Goal: Task Accomplishment & Management: Manage account settings

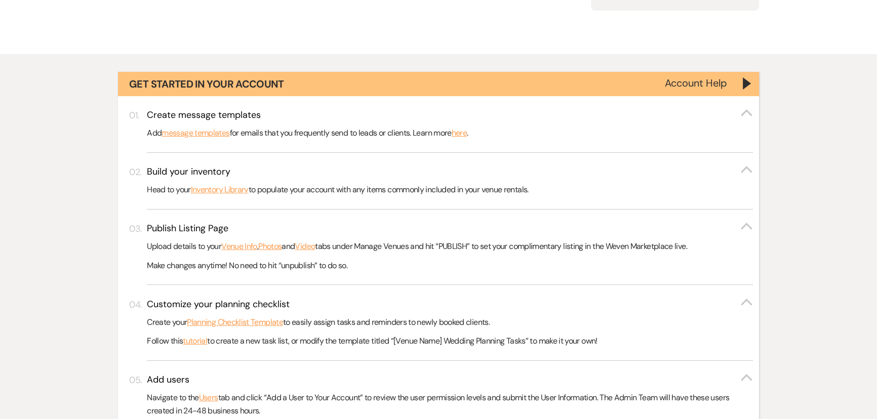
scroll to position [368, 0]
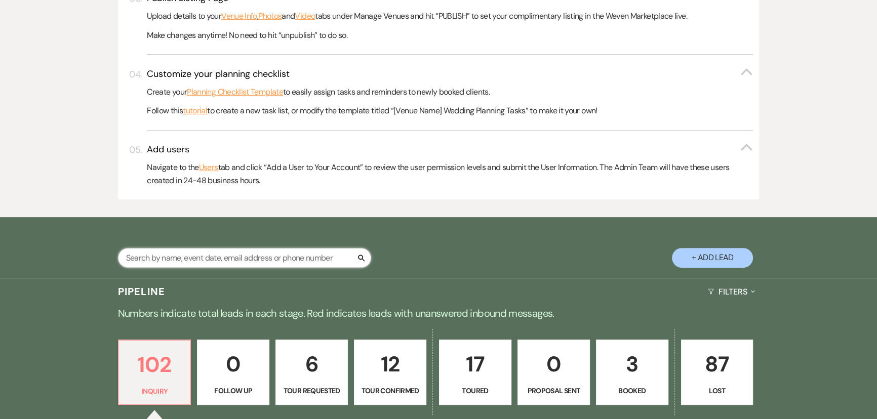
click at [180, 265] on input "text" at bounding box center [244, 258] width 253 height 20
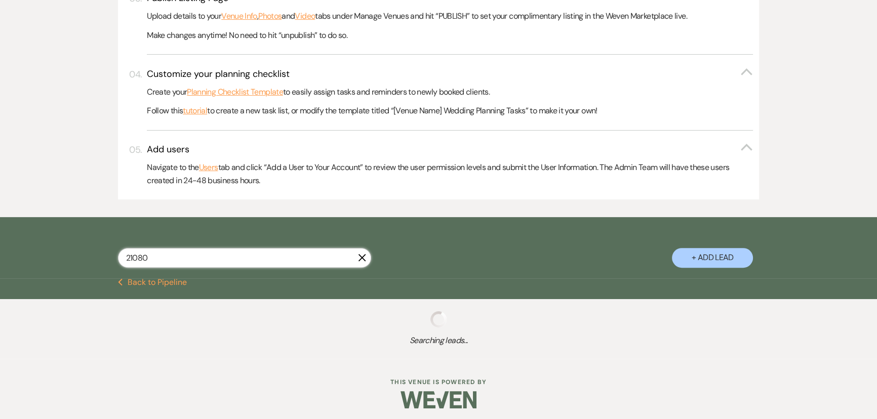
type input "210805"
select select "2"
select select "4"
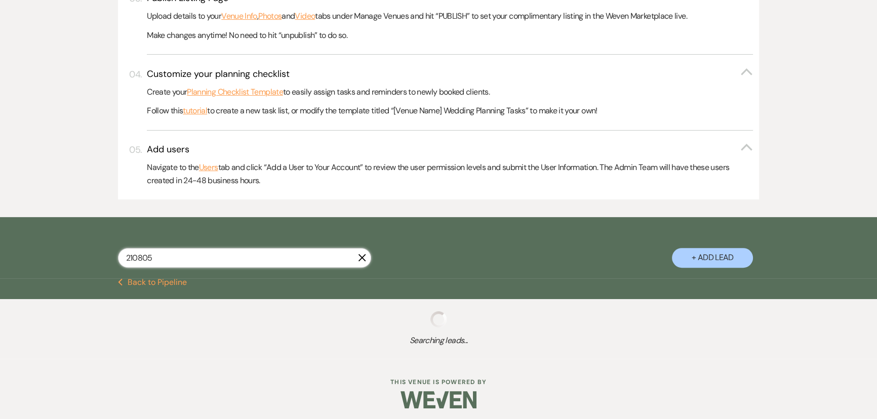
select select "4"
select select "2"
select select "8"
select select "11"
select select "2"
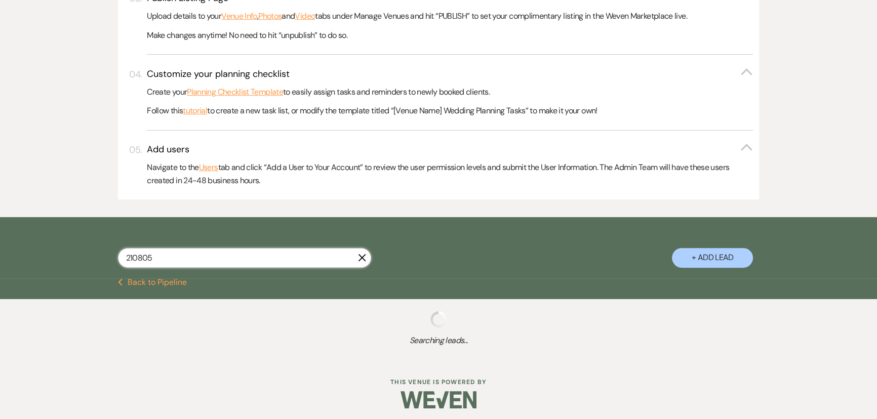
select select "8"
select select "7"
select select "4"
select select "2"
select select "4"
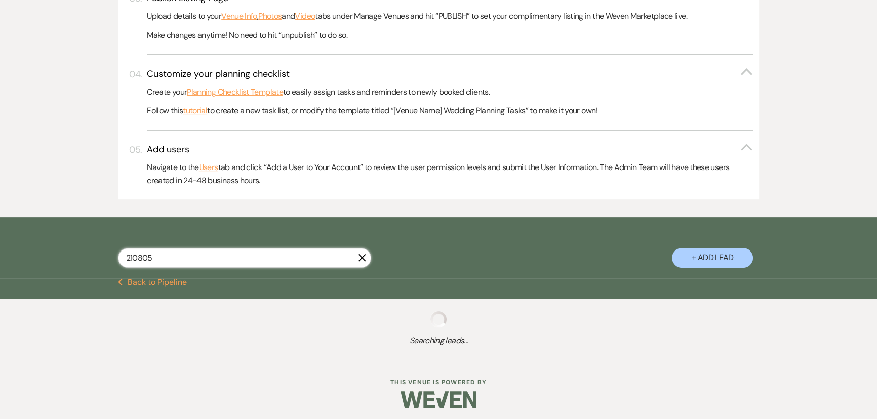
select select "8"
select select "7"
select select "5"
select select "8"
select select "6"
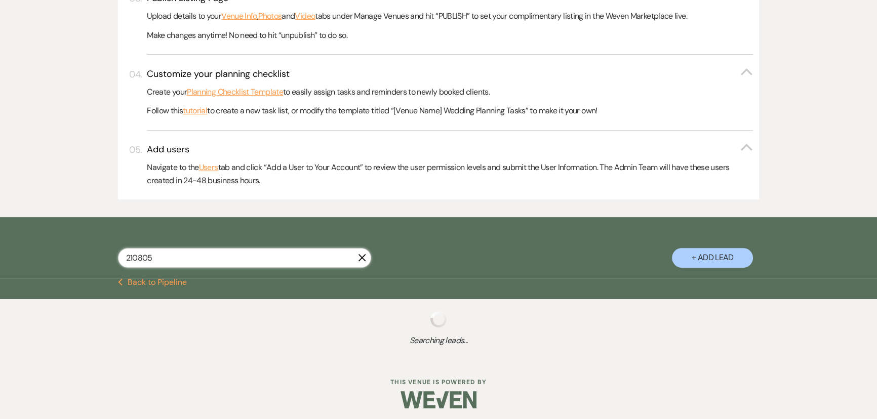
select select "8"
select select "3"
select select "2"
select select "5"
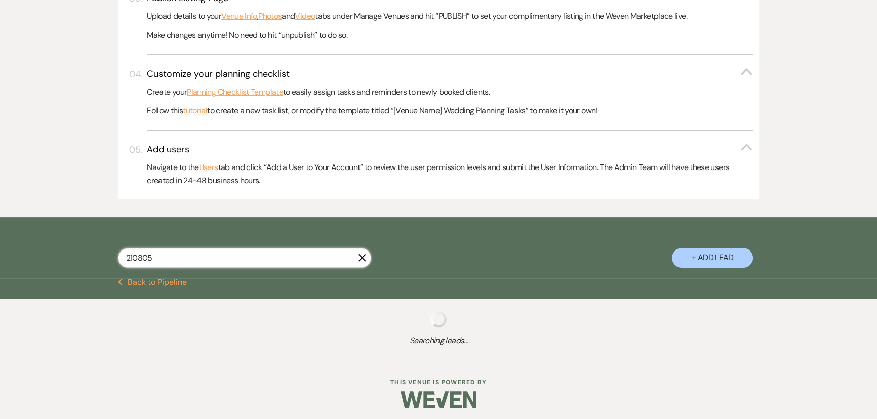
select select "8"
select select "6"
select select "8"
select select "5"
select select "8"
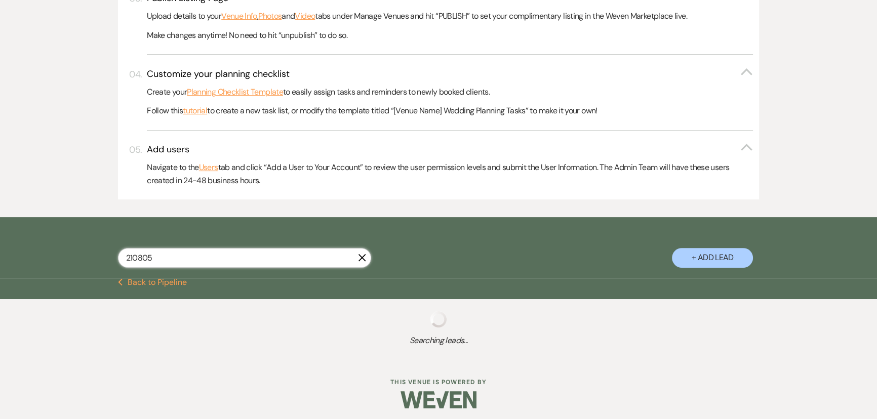
select select "5"
select select "4"
select select "8"
select select "6"
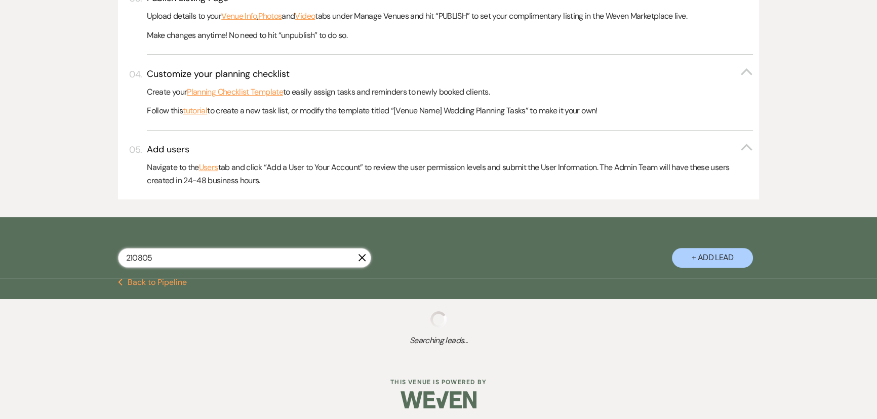
select select "8"
select select "6"
select select "8"
select select "6"
select select "5"
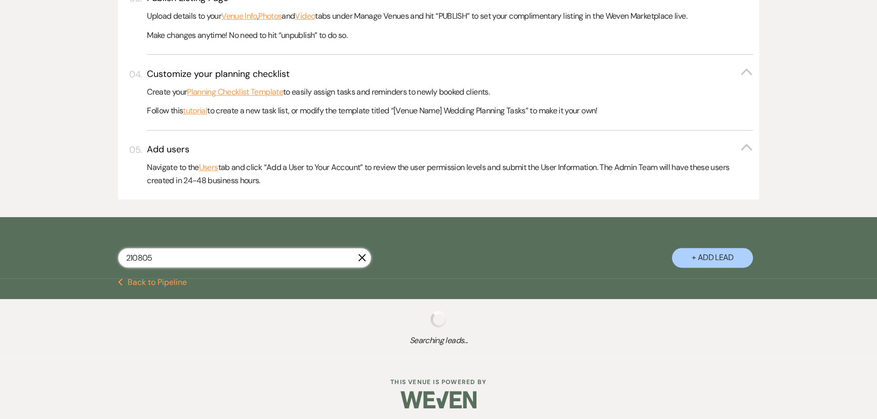
select select "8"
select select "4"
select select "8"
select select "7"
select select "8"
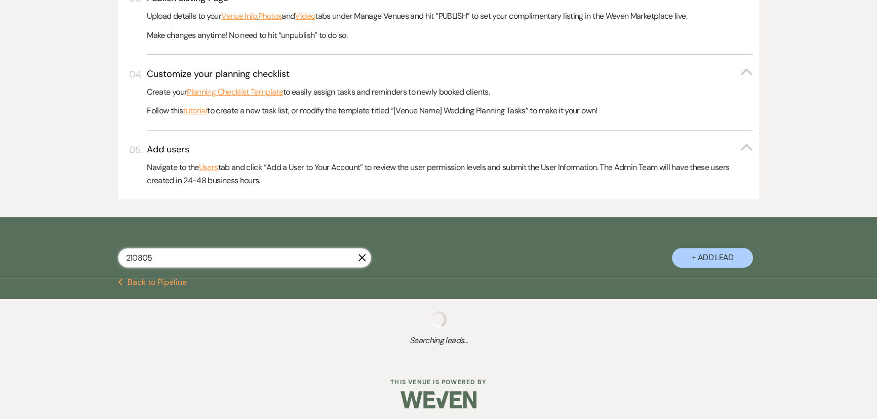
select select "6"
select select "8"
select select "5"
select select "8"
select select "1"
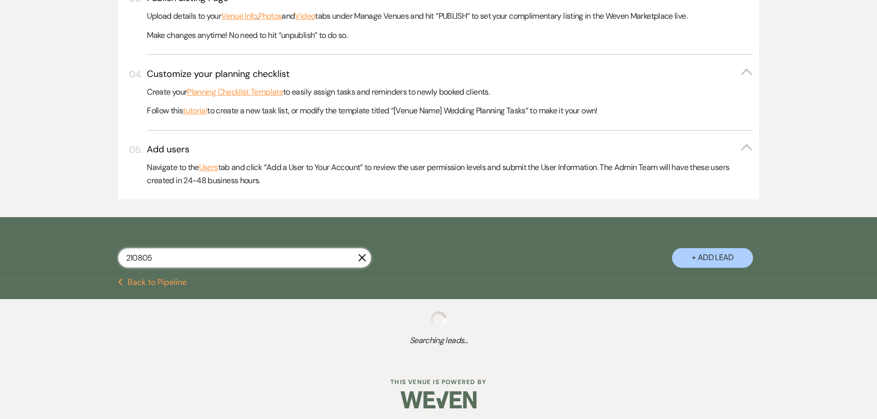
select select "8"
select select "5"
select select "8"
select select "7"
select select "8"
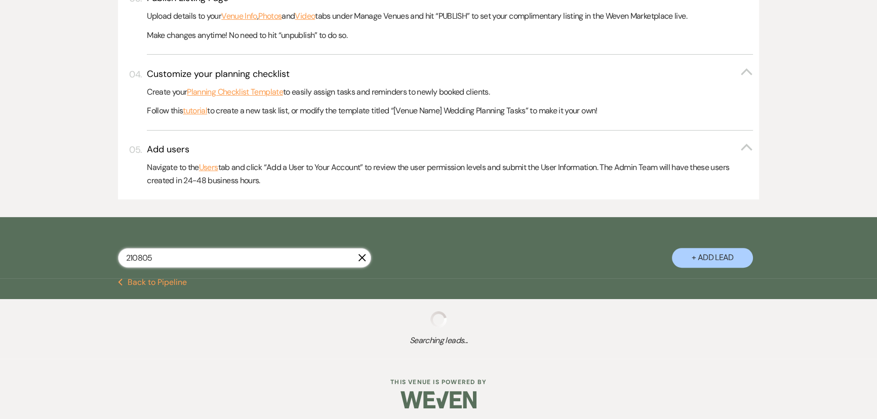
select select "6"
select select "8"
select select "4"
select select "8"
select select "5"
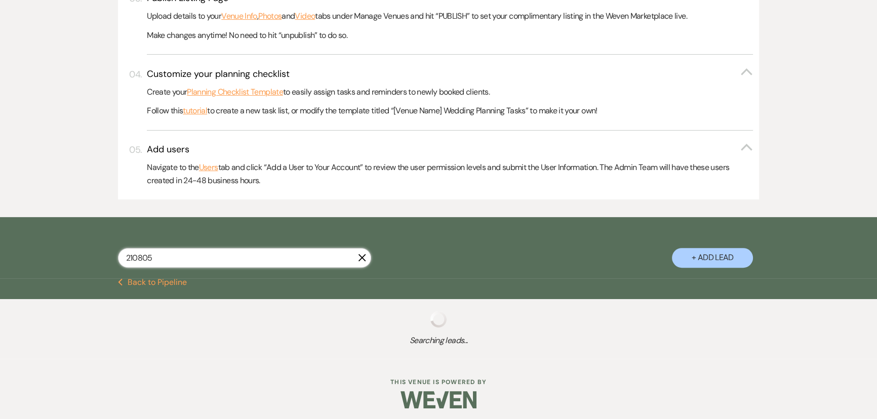
select select "8"
select select "6"
select select "8"
select select "6"
select select "8"
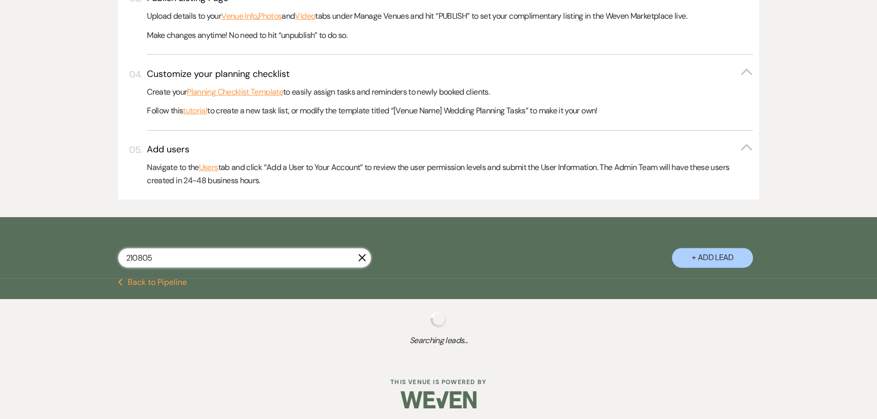
select select "6"
select select "8"
select select "5"
select select "8"
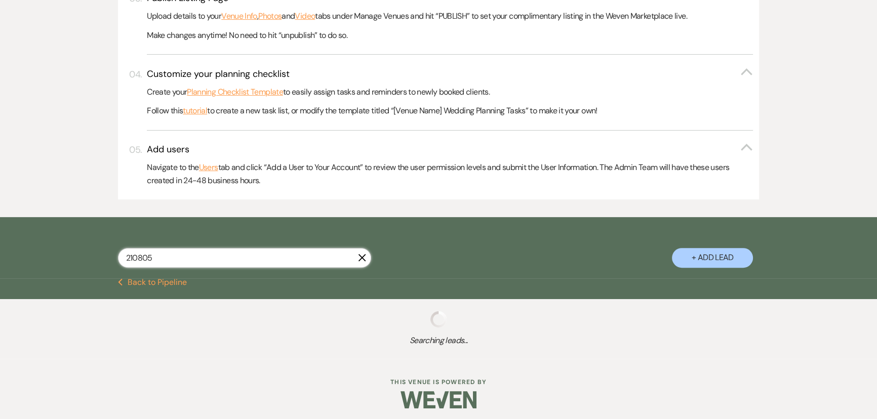
select select "5"
select select "8"
select select "6"
select select "8"
select select "6"
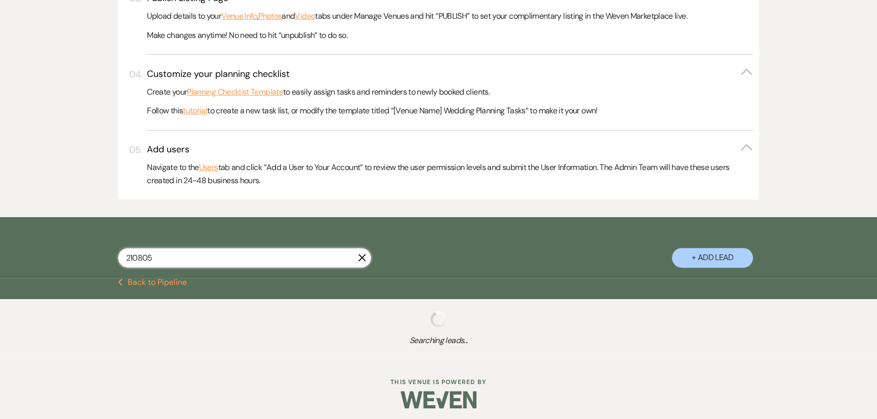
select select "8"
select select "6"
select select "8"
select select "2"
select select "8"
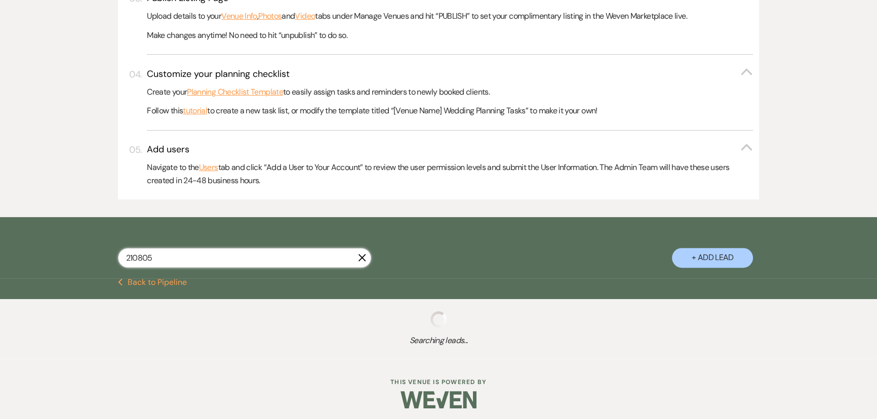
select select "7"
select select "8"
select select "7"
select select "5"
select select "8"
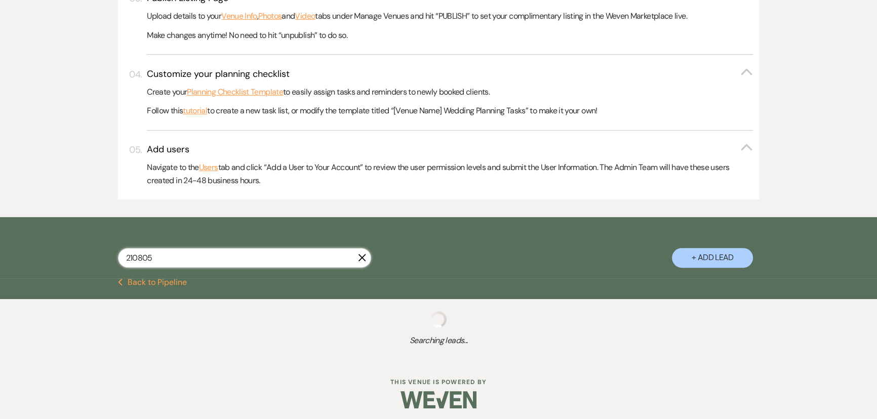
select select "6"
select select "8"
select select "7"
select select "8"
select select "5"
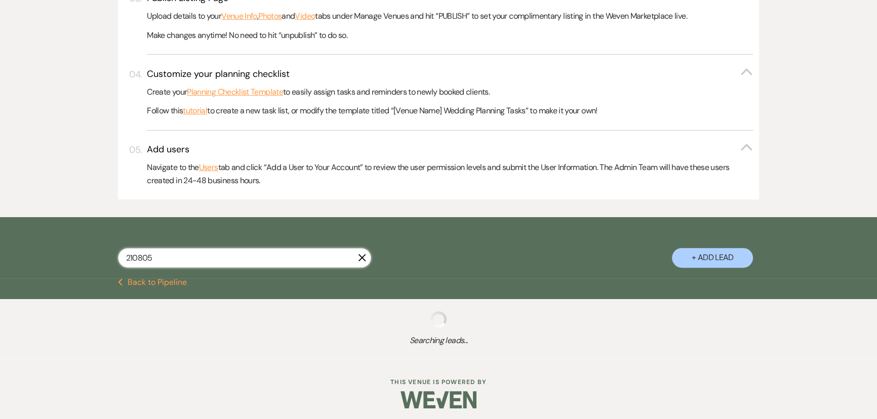
select select "5"
select select "8"
select select "5"
select select "8"
select select "5"
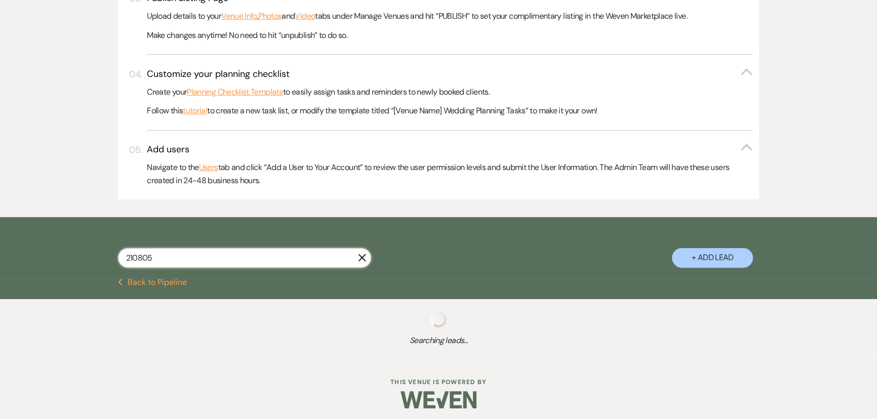
select select "8"
select select "6"
select select "8"
select select "5"
select select "8"
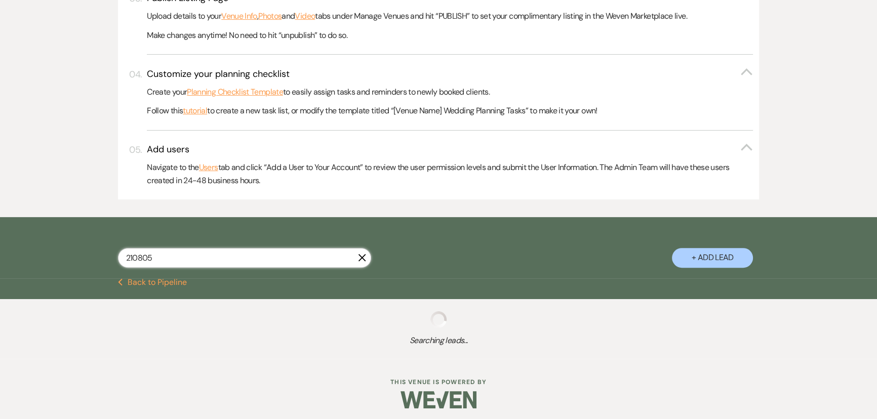
select select "6"
select select "8"
select select "6"
select select "4"
select select "5"
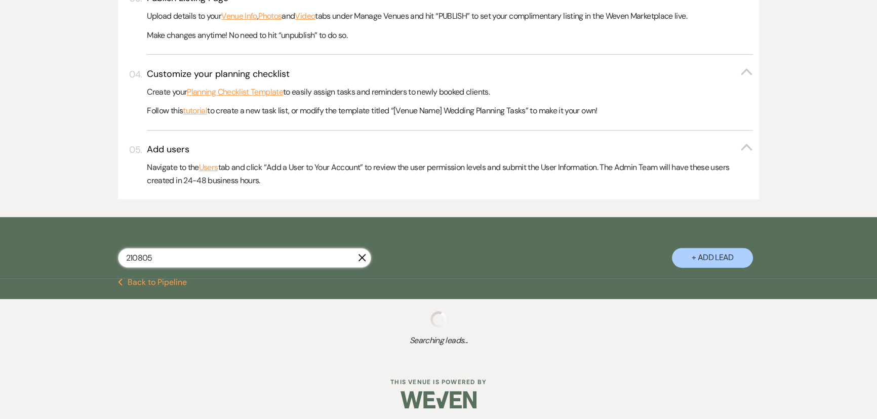
select select "8"
select select "6"
select select "4"
select select "8"
select select "5"
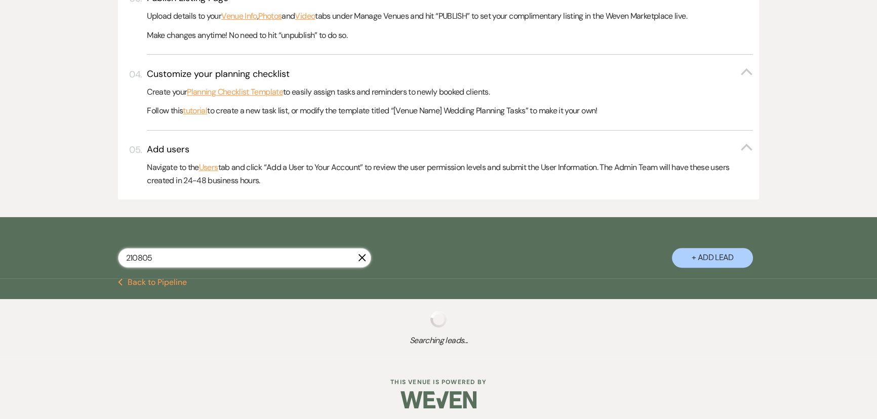
select select "8"
select select "5"
select select "8"
select select "5"
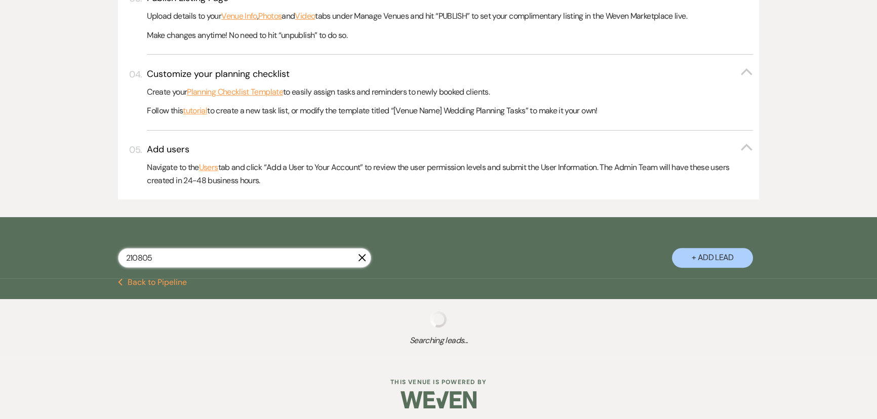
select select "5"
select select "8"
select select "6"
select select "8"
select select "5"
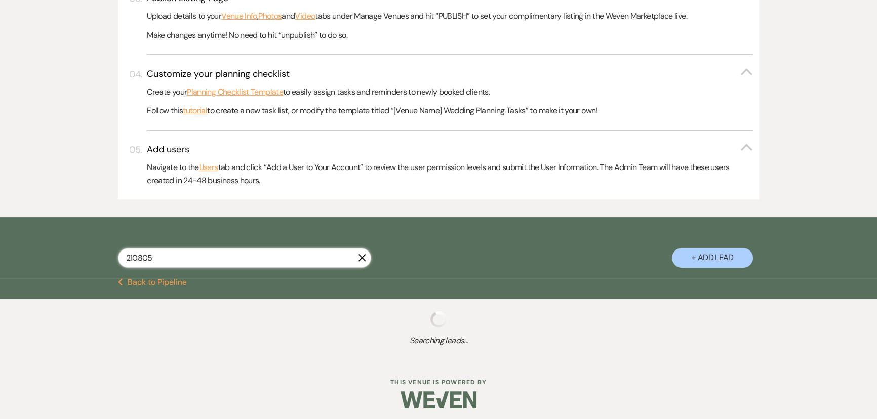
select select "8"
select select "2"
select select "5"
select select "8"
select select "6"
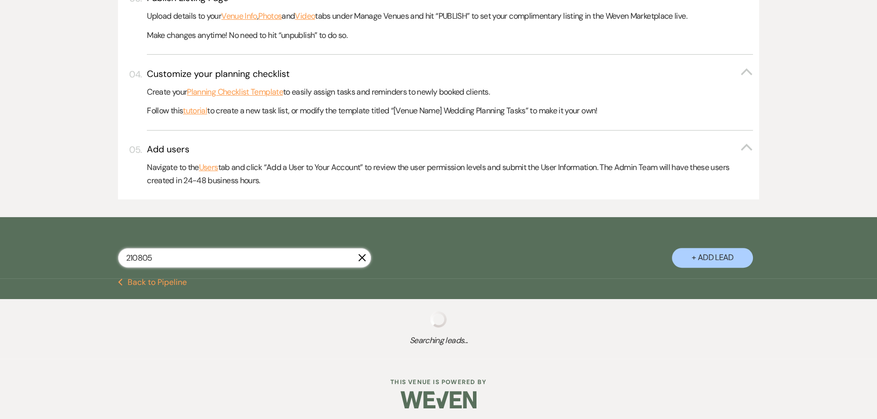
select select "5"
select select "8"
select select "7"
select select "8"
select select "1"
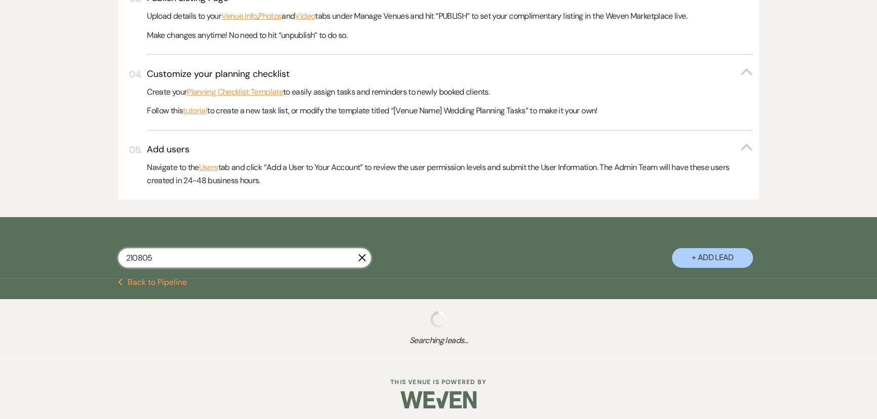
select select "8"
select select "1"
select select "8"
select select "1"
select select "8"
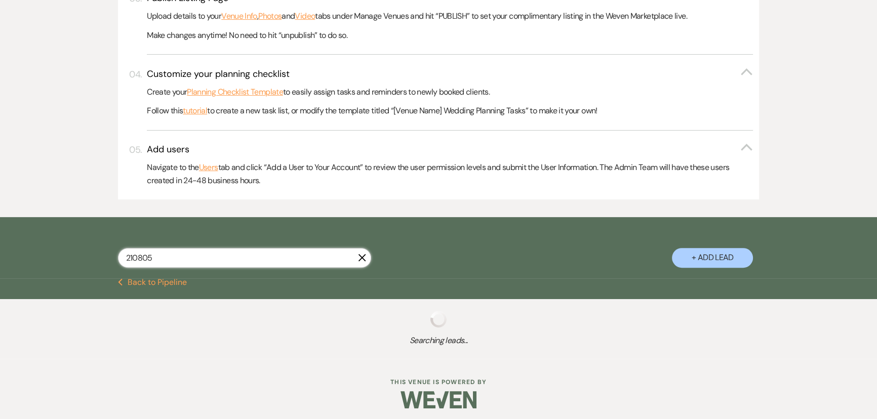
select select "10"
select select "8"
select select "1"
select select "8"
select select "2"
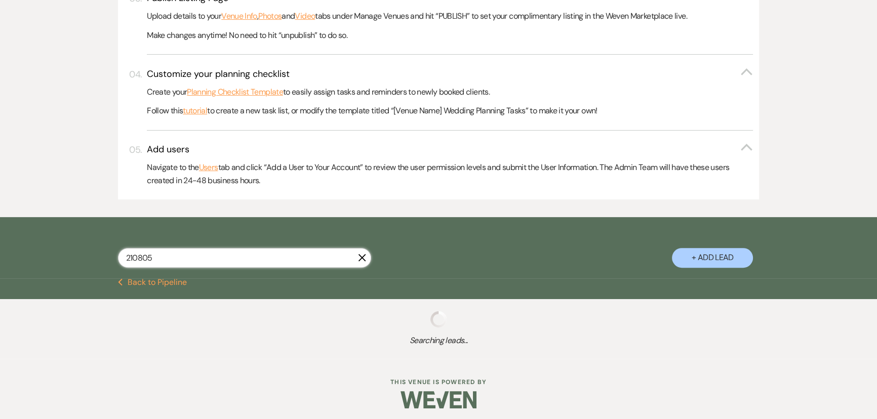
select select "8"
select select "6"
select select "8"
select select "1"
select select "8"
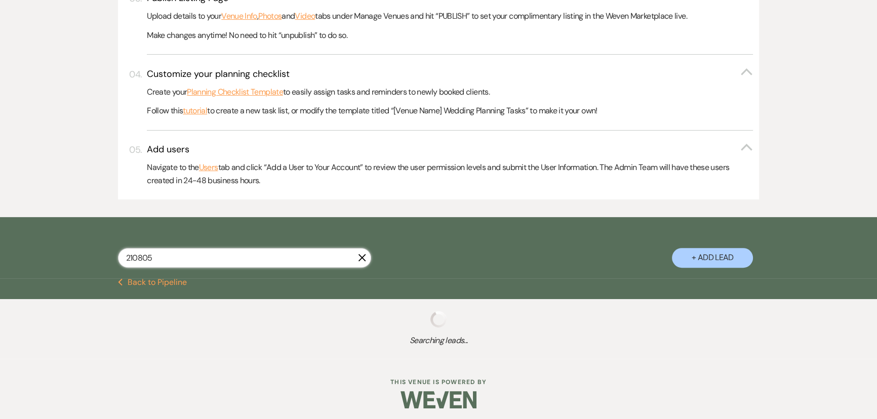
select select "5"
select select "8"
select select "7"
select select "8"
select select "6"
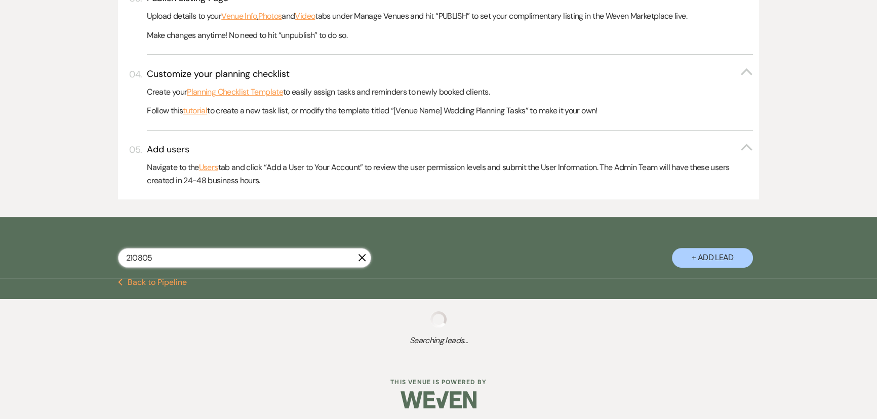
select select "8"
select select "5"
select select "8"
select select "5"
select select "8"
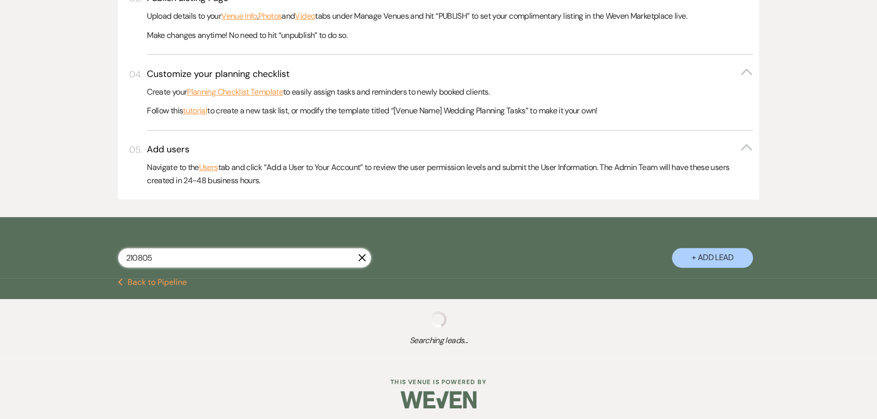
select select "5"
select select "8"
select select "1"
select select "8"
select select "5"
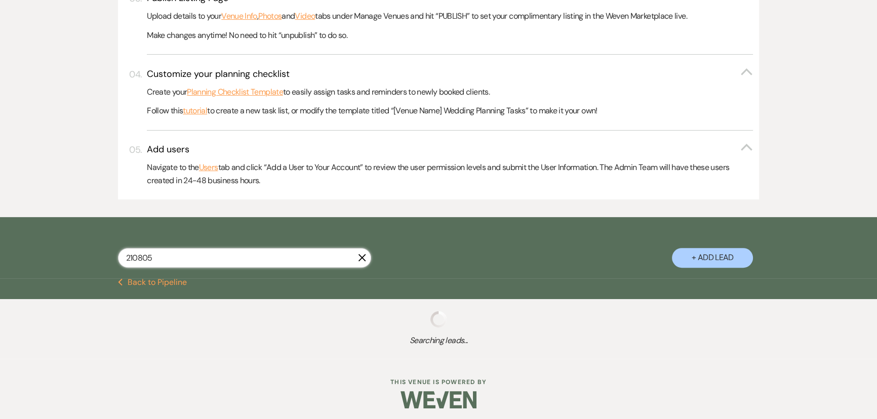
select select "8"
select select "6"
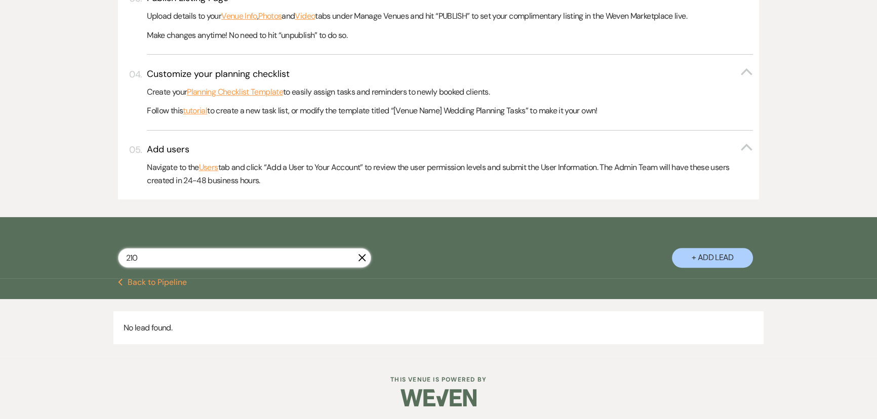
type input "210-"
select select "2"
select select "4"
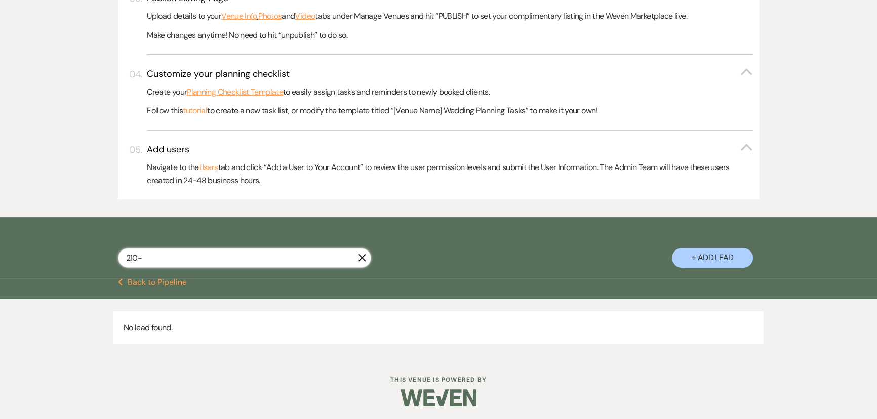
select select "4"
select select "2"
select select "8"
select select "11"
select select "2"
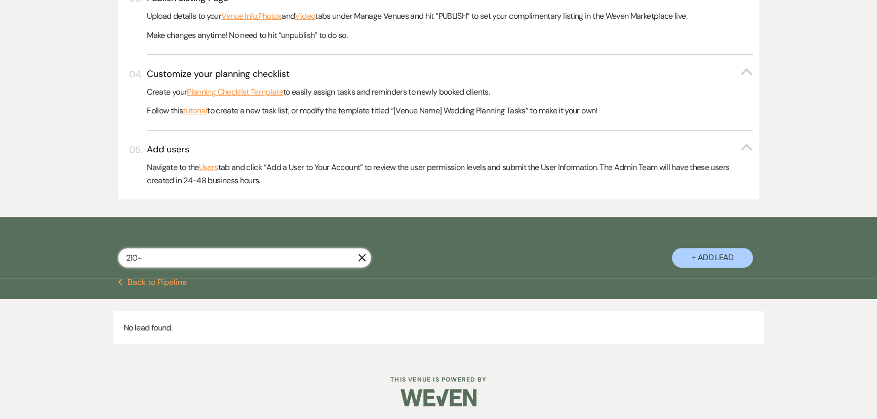
select select "8"
select select "7"
select select "4"
select select "2"
select select "4"
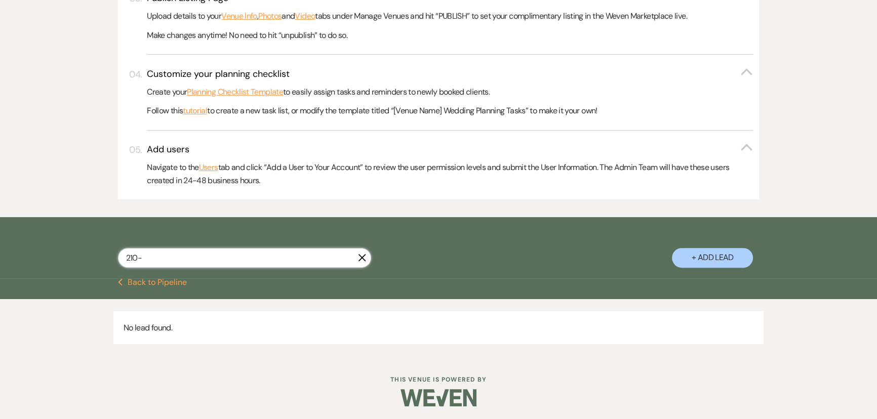
select select "8"
select select "7"
select select "5"
select select "8"
select select "6"
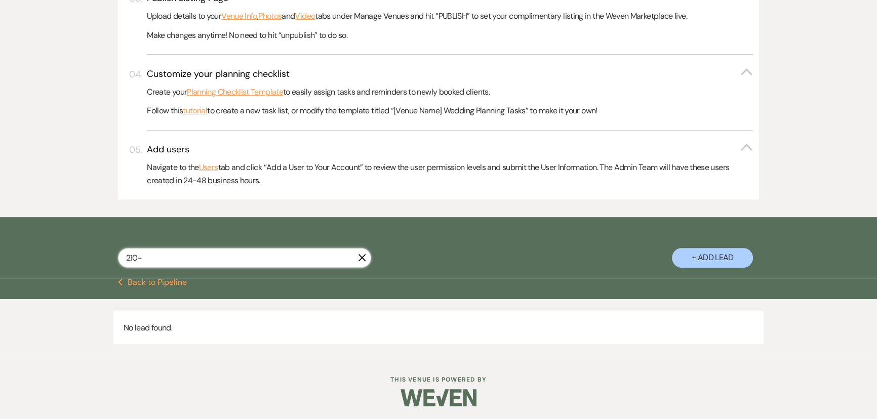
select select "8"
select select "3"
select select "2"
select select "5"
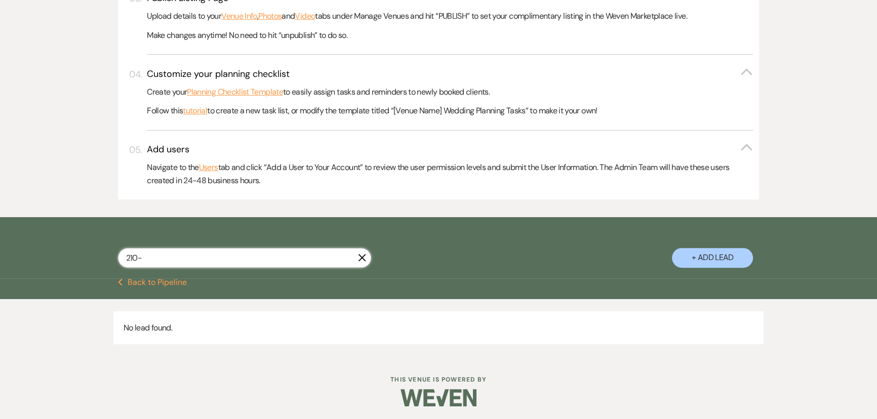
select select "8"
select select "6"
select select "8"
select select "5"
select select "8"
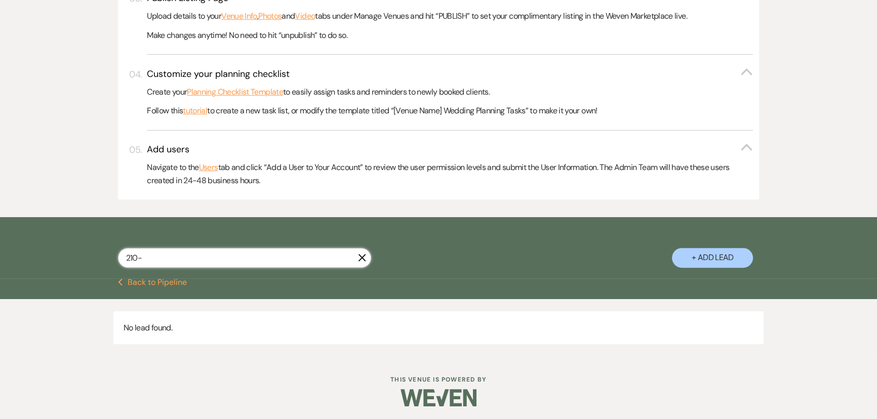
select select "5"
select select "4"
select select "8"
select select "6"
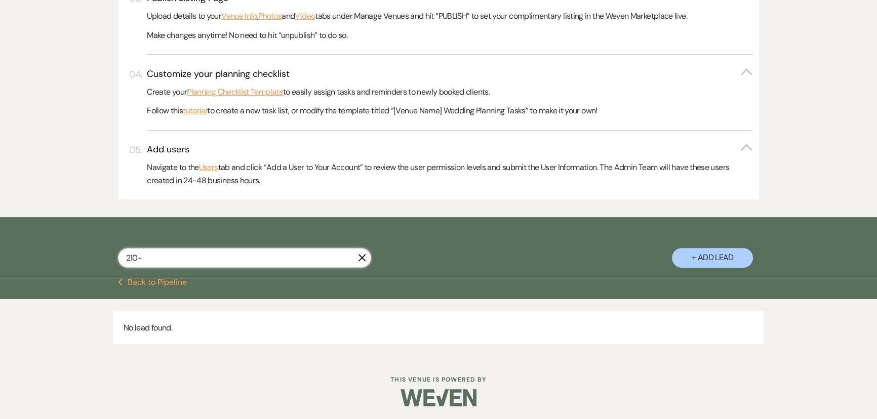
select select "8"
select select "6"
select select "8"
